Goal: Task Accomplishment & Management: Use online tool/utility

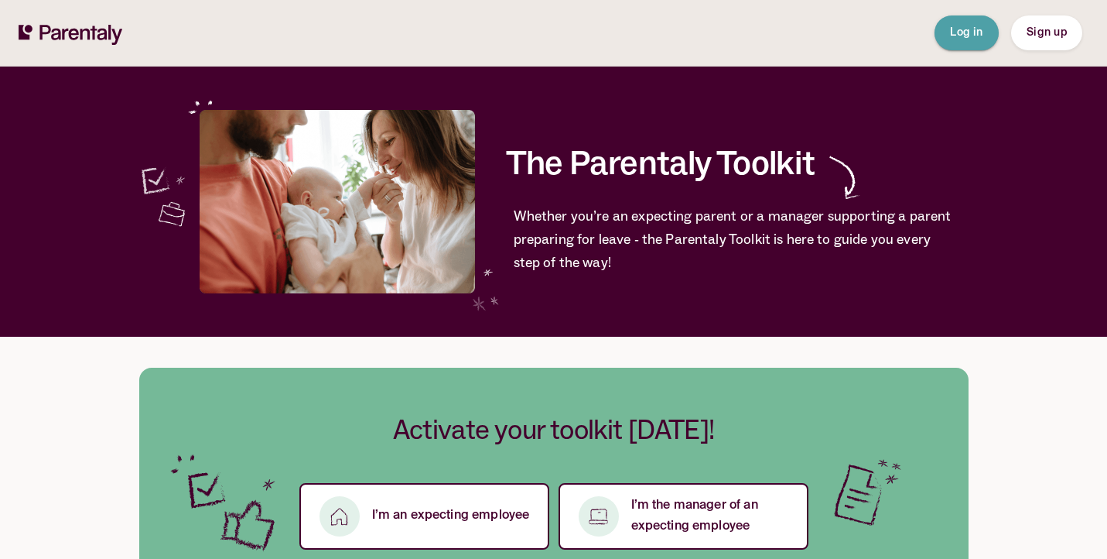
click at [970, 36] on span "Log in" at bounding box center [966, 32] width 33 height 11
